Goal: Task Accomplishment & Management: Manage account settings

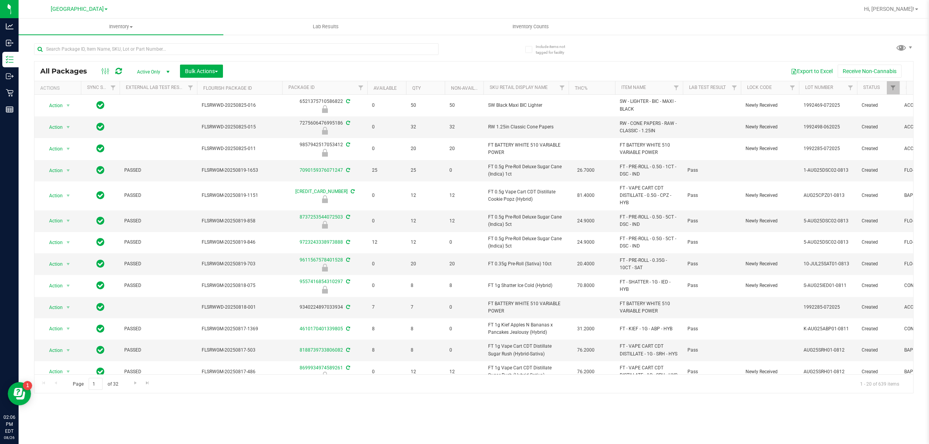
click at [214, 58] on div at bounding box center [236, 52] width 405 height 18
click at [211, 52] on input "text" at bounding box center [236, 49] width 405 height 12
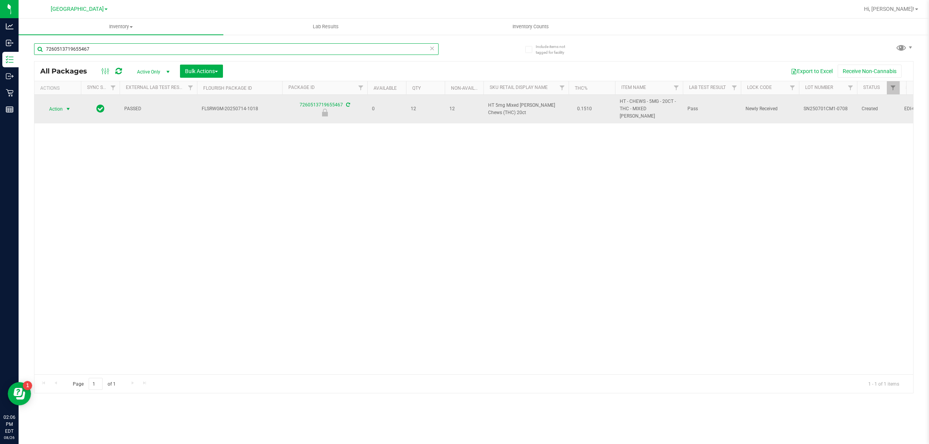
type input "7260513719655467"
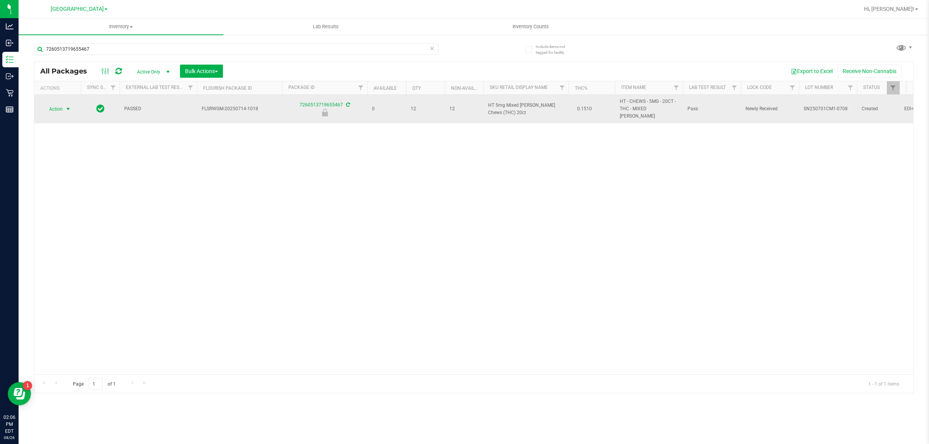
click at [60, 105] on span "Action" at bounding box center [52, 109] width 21 height 11
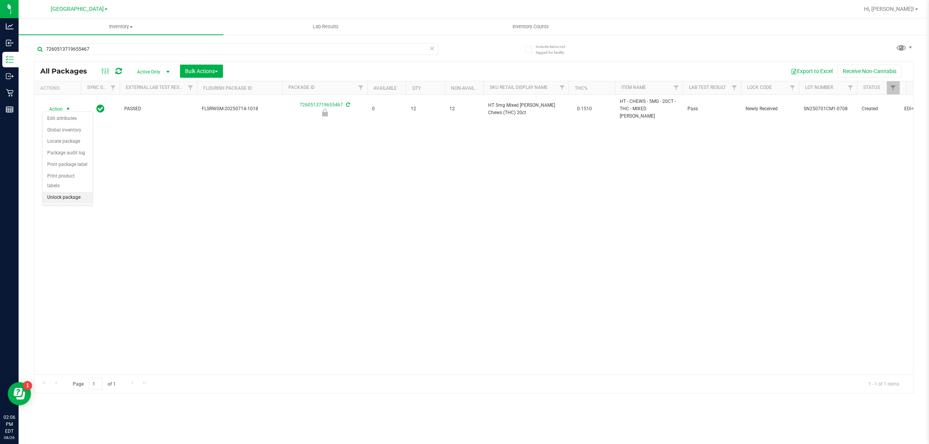
click at [80, 192] on li "Unlock package" at bounding box center [68, 198] width 50 height 12
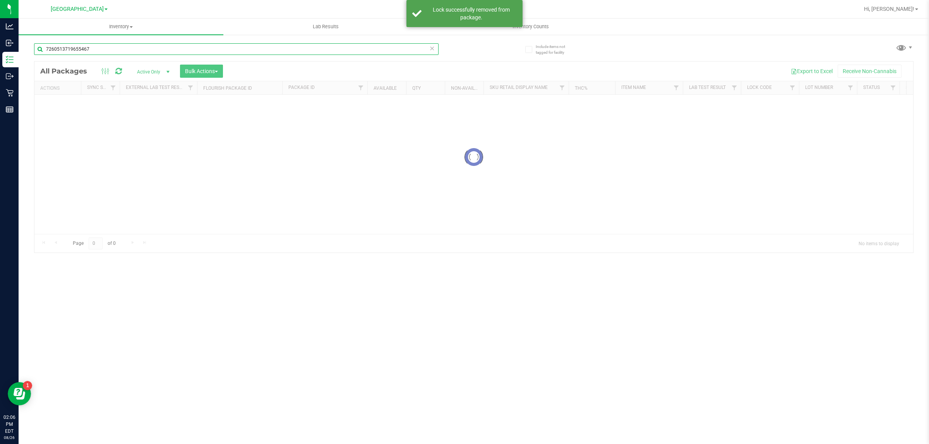
click at [269, 48] on input "7260513719655467" at bounding box center [236, 49] width 405 height 12
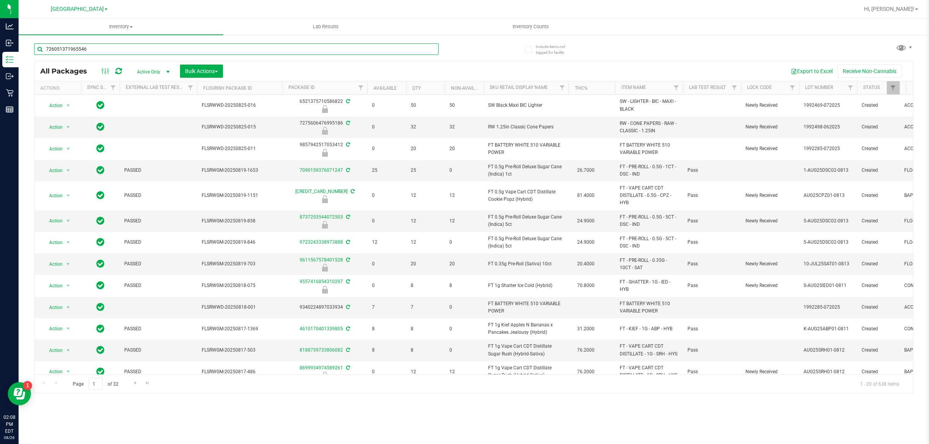
type input "7260513719655467"
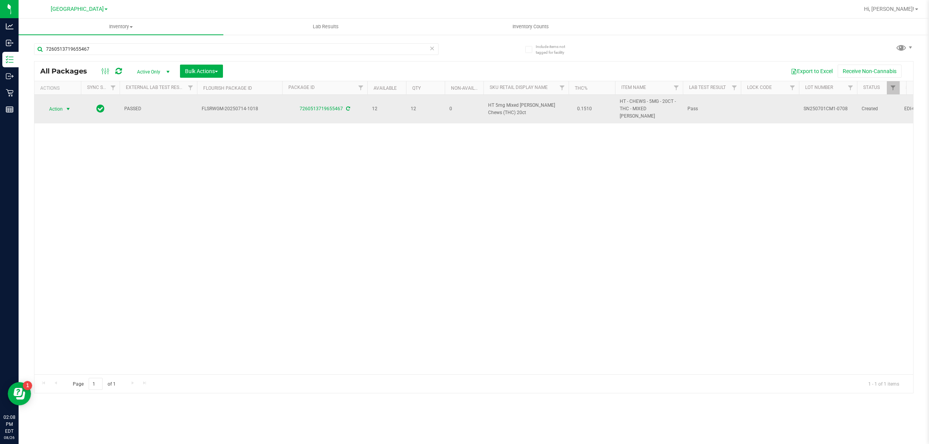
click at [58, 104] on span "Action" at bounding box center [52, 109] width 21 height 11
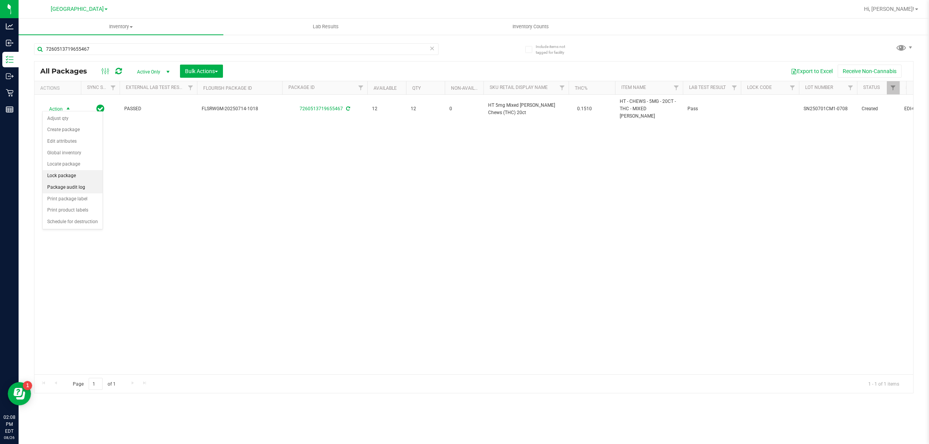
click at [73, 173] on li "Lock package" at bounding box center [73, 176] width 60 height 12
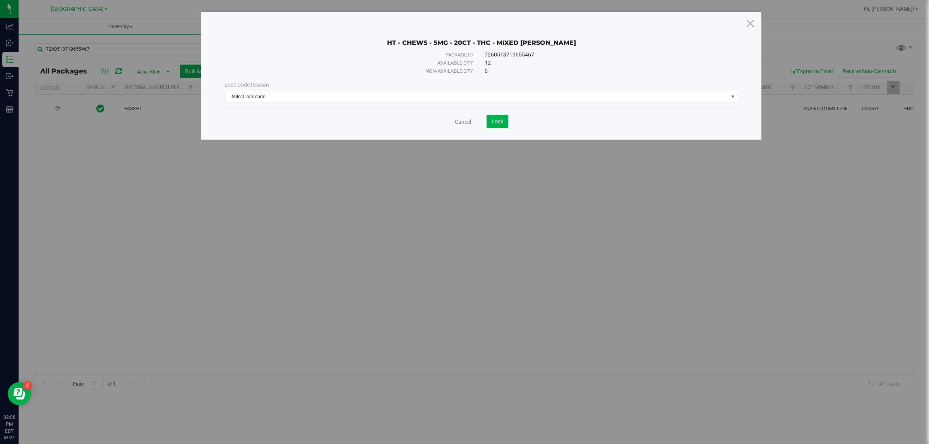
click at [440, 69] on div "Non-available qty" at bounding box center [360, 71] width 226 height 8
click at [438, 107] on div "Lock Code Reason Select lock code Select lock code Newly Received Administrativ…" at bounding box center [481, 91] width 525 height 33
click at [439, 94] on span "Select lock code" at bounding box center [476, 96] width 503 height 11
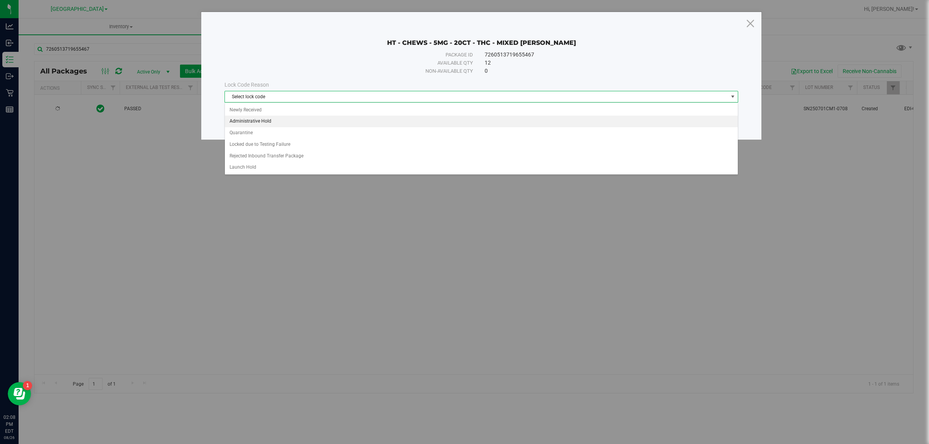
click at [271, 116] on li "Administrative Hold" at bounding box center [481, 122] width 513 height 12
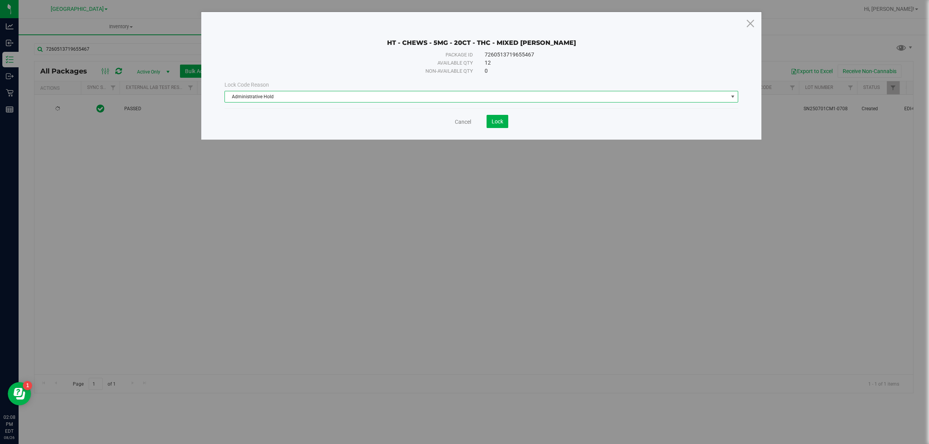
click at [312, 96] on span "Administrative Hold" at bounding box center [476, 96] width 503 height 11
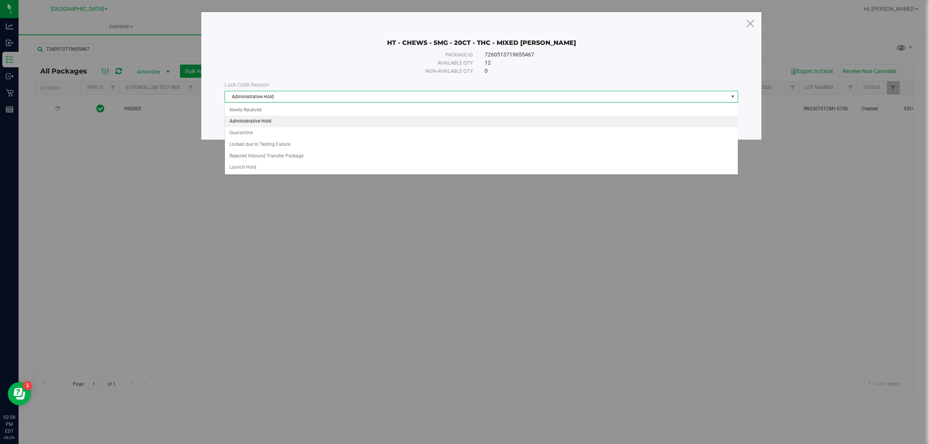
click at [274, 119] on li "Administrative Hold" at bounding box center [481, 122] width 513 height 12
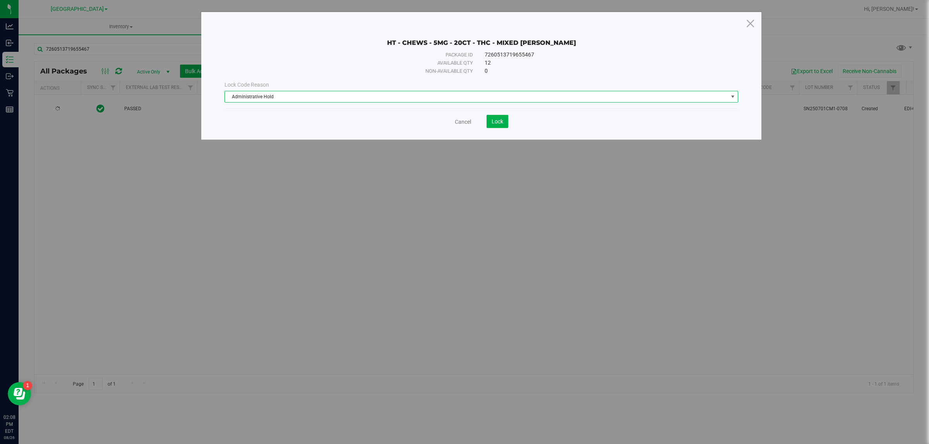
click at [285, 99] on span "Administrative Hold" at bounding box center [476, 96] width 503 height 11
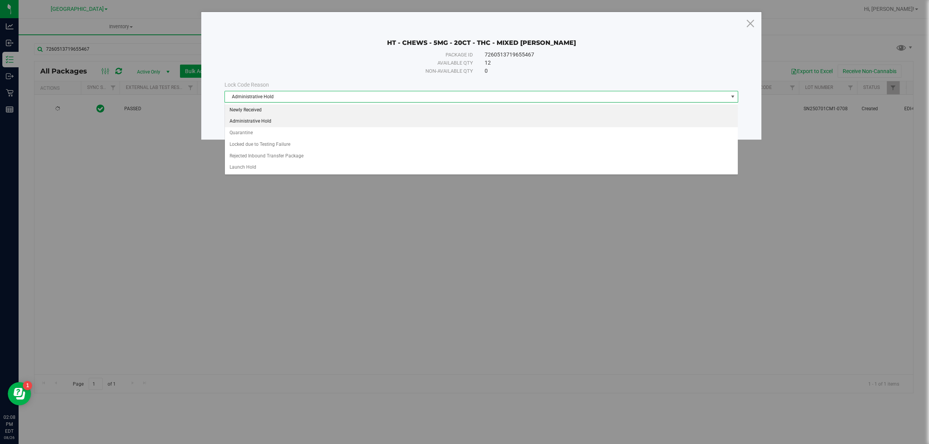
click at [276, 107] on li "Newly Received" at bounding box center [481, 111] width 513 height 12
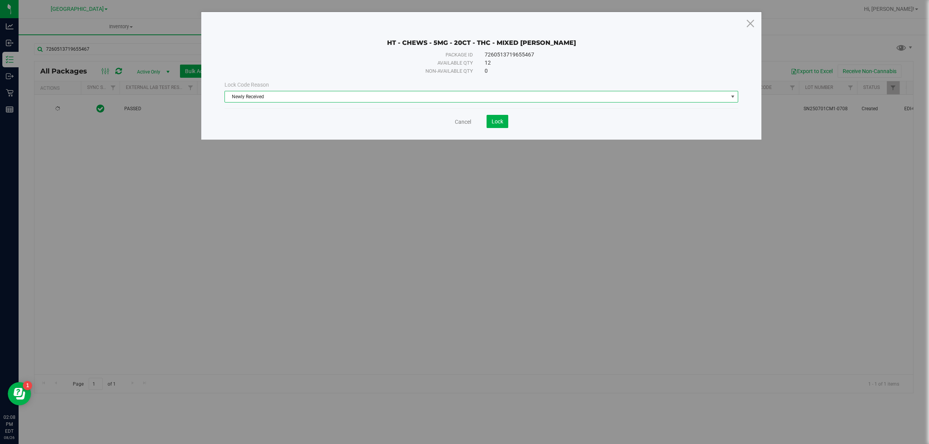
click at [485, 113] on div "Cancel Lock" at bounding box center [482, 118] width 514 height 19
click at [494, 123] on span "Lock" at bounding box center [498, 121] width 12 height 6
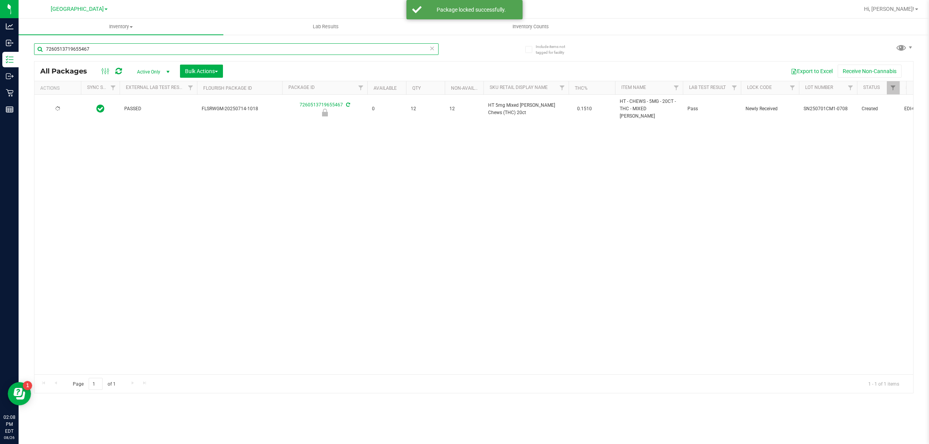
click at [345, 48] on input "7260513719655467" at bounding box center [236, 49] width 405 height 12
